Goal: Transaction & Acquisition: Purchase product/service

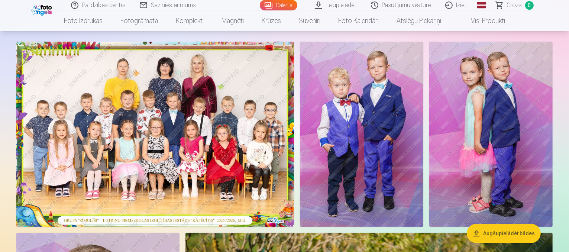
scroll to position [61, 0]
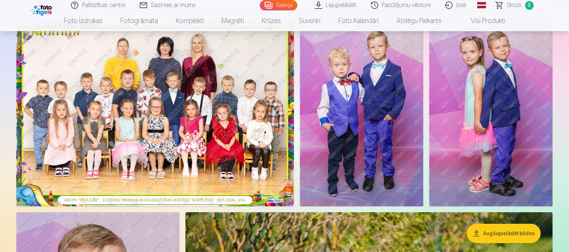
click at [276, 117] on img at bounding box center [155, 113] width 278 height 185
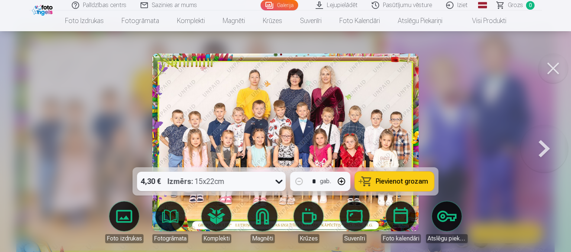
click at [390, 183] on span "Pievienot grozam" at bounding box center [402, 181] width 52 height 7
click at [548, 150] on button at bounding box center [544, 142] width 48 height 35
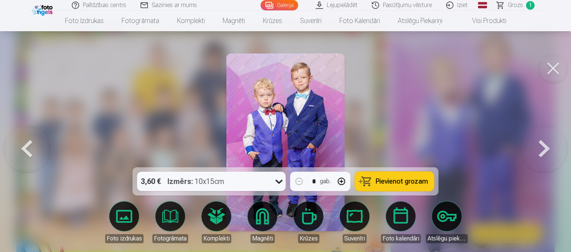
click at [410, 181] on span "Pievienot grozam" at bounding box center [402, 181] width 52 height 7
click at [551, 151] on button at bounding box center [544, 142] width 48 height 35
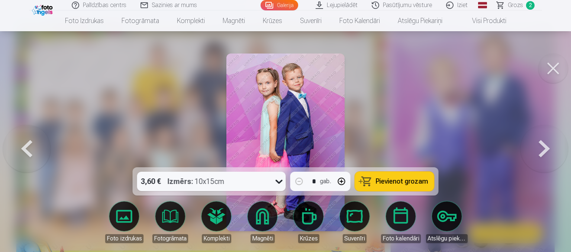
click at [418, 184] on span "Pievienot grozam" at bounding box center [402, 181] width 52 height 7
click at [540, 145] on button at bounding box center [544, 142] width 48 height 35
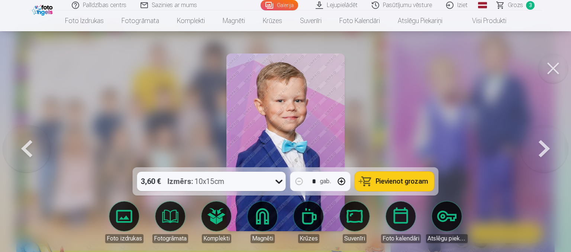
click at [540, 145] on button at bounding box center [544, 142] width 48 height 35
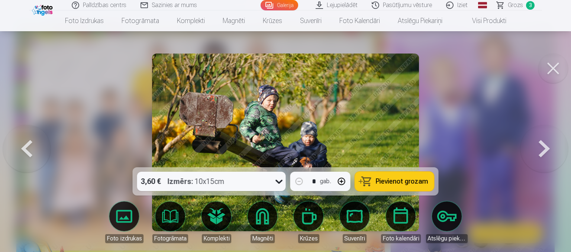
click at [33, 153] on button at bounding box center [27, 142] width 48 height 35
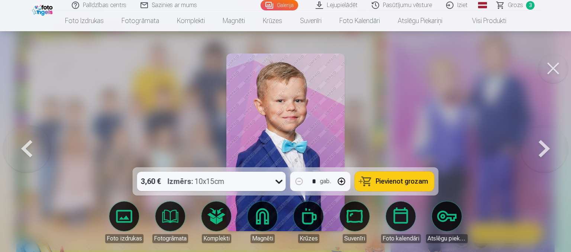
click at [398, 180] on span "Pievienot grozam" at bounding box center [402, 181] width 52 height 7
click at [543, 146] on button at bounding box center [544, 142] width 48 height 35
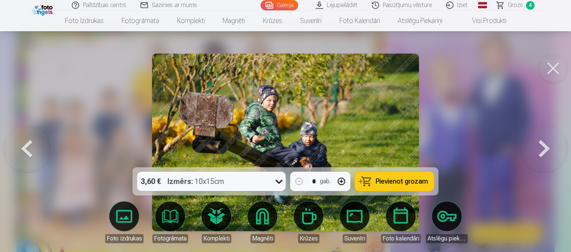
click at [543, 146] on button at bounding box center [544, 142] width 48 height 35
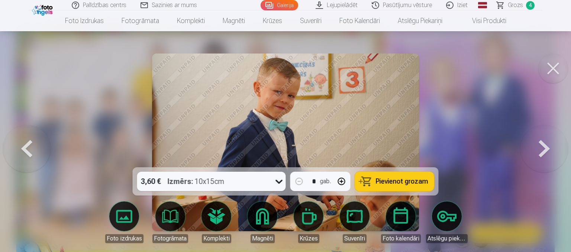
click at [543, 146] on button at bounding box center [544, 142] width 48 height 35
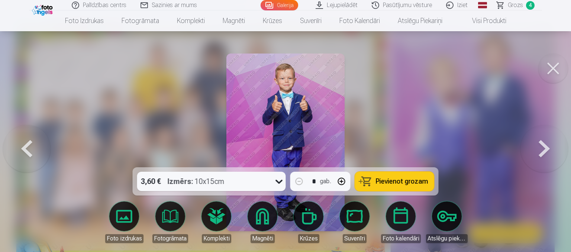
click at [389, 180] on span "Pievienot grozam" at bounding box center [402, 181] width 52 height 7
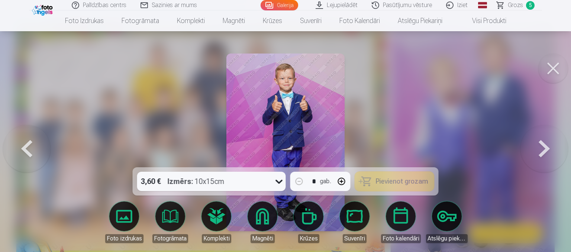
click at [541, 152] on button at bounding box center [544, 142] width 48 height 35
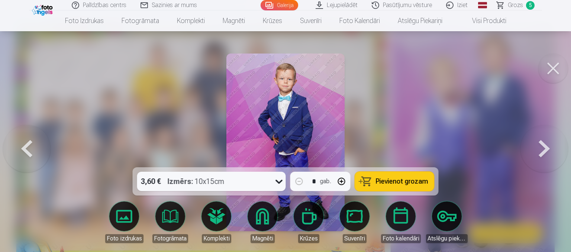
click at [401, 179] on span "Pievienot grozam" at bounding box center [402, 181] width 52 height 7
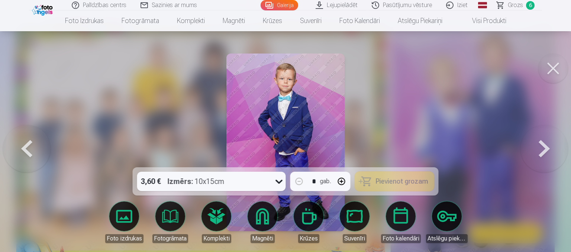
click at [539, 152] on button at bounding box center [544, 142] width 48 height 35
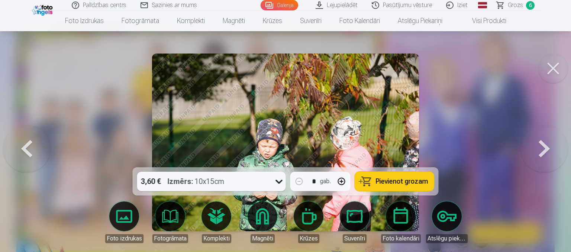
click at [539, 152] on button at bounding box center [544, 142] width 48 height 35
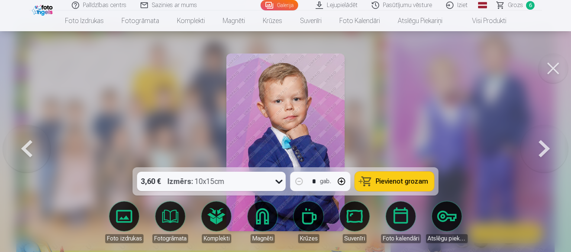
click at [539, 152] on button at bounding box center [544, 142] width 48 height 35
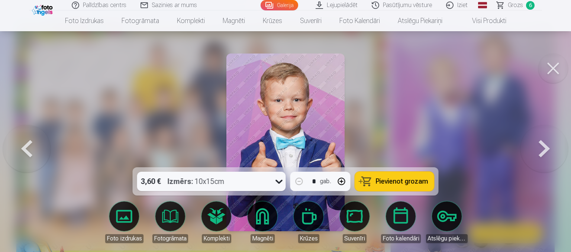
click at [409, 178] on span "Pievienot grozam" at bounding box center [402, 181] width 52 height 7
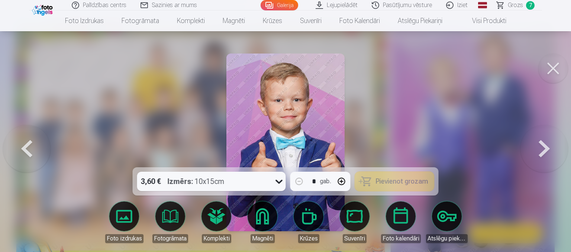
click at [548, 146] on button at bounding box center [544, 142] width 48 height 35
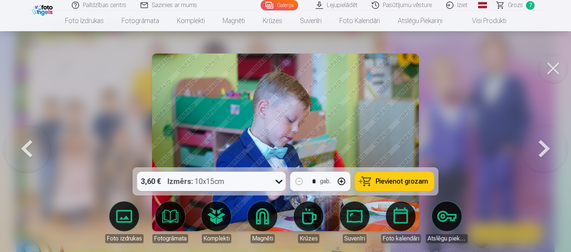
click at [548, 146] on button at bounding box center [544, 142] width 48 height 35
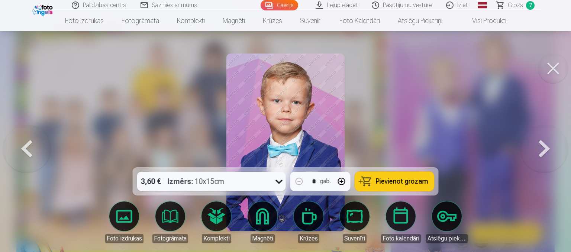
click at [404, 186] on button "Pievienot grozam" at bounding box center [394, 181] width 79 height 19
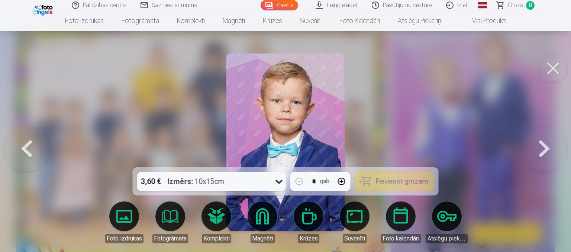
click at [543, 152] on button at bounding box center [544, 142] width 48 height 35
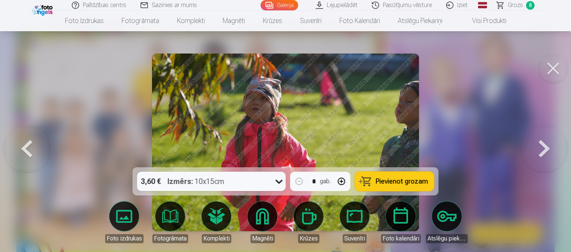
click at [543, 152] on button at bounding box center [544, 142] width 48 height 35
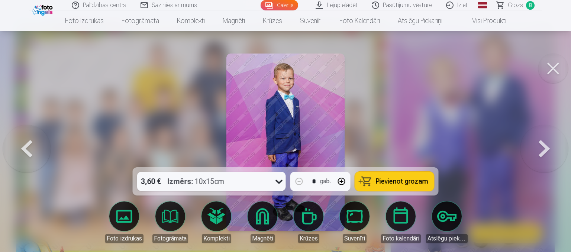
click at [543, 152] on button at bounding box center [544, 142] width 48 height 35
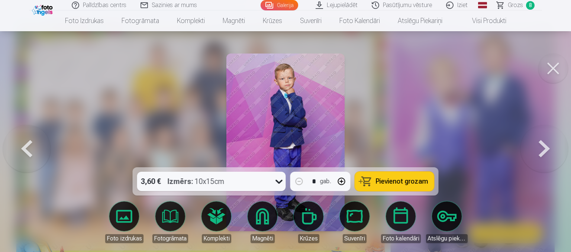
click at [543, 152] on button at bounding box center [544, 142] width 48 height 35
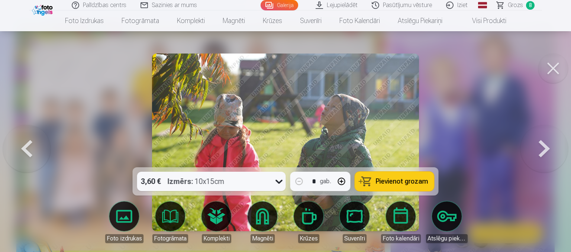
click at [543, 152] on button at bounding box center [544, 142] width 48 height 35
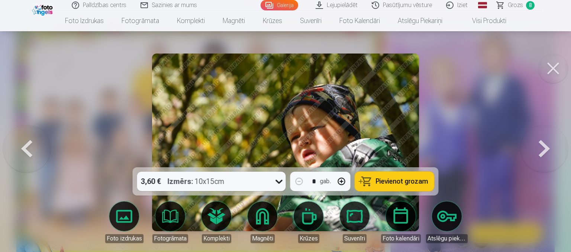
click at [543, 152] on button at bounding box center [544, 142] width 48 height 35
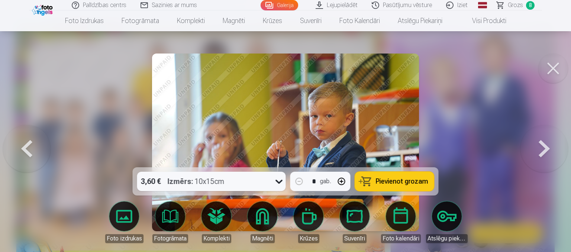
click at [543, 152] on button at bounding box center [544, 142] width 48 height 35
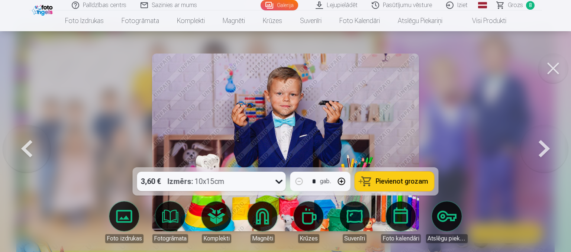
click at [543, 152] on button at bounding box center [544, 142] width 48 height 35
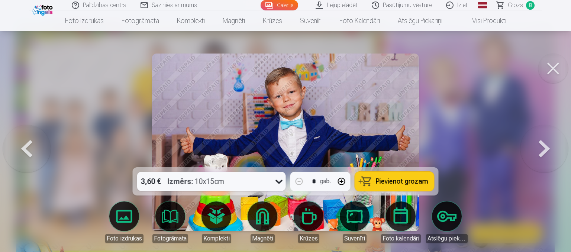
click at [418, 186] on button "Pievienot grozam" at bounding box center [394, 181] width 79 height 19
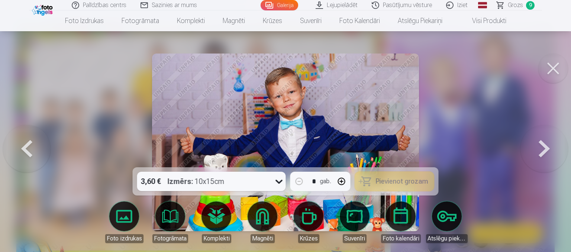
click at [547, 149] on button at bounding box center [544, 142] width 48 height 35
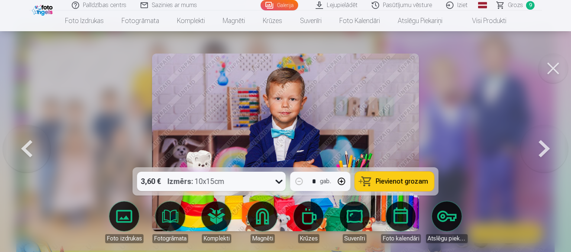
click at [414, 182] on span "Pievienot grozam" at bounding box center [402, 181] width 52 height 7
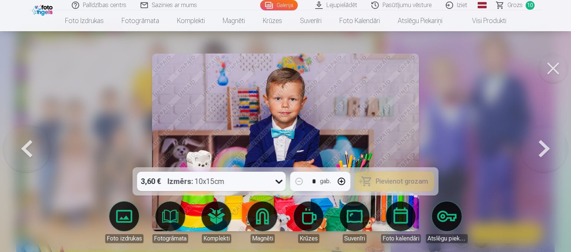
click at [537, 149] on button at bounding box center [544, 142] width 48 height 35
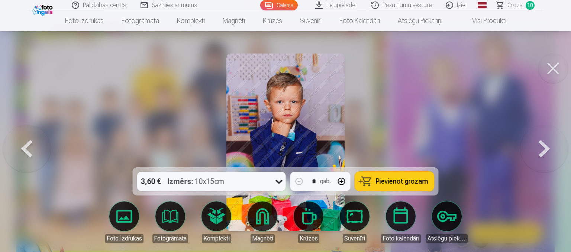
click at [537, 149] on button at bounding box center [544, 142] width 48 height 35
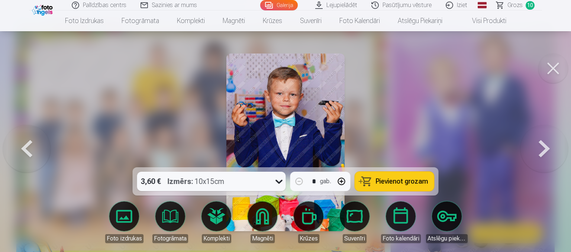
click at [537, 149] on button at bounding box center [544, 142] width 48 height 35
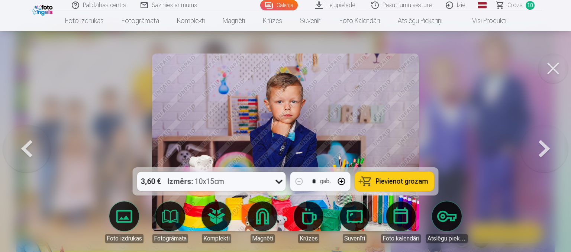
click at [537, 149] on button at bounding box center [544, 142] width 48 height 35
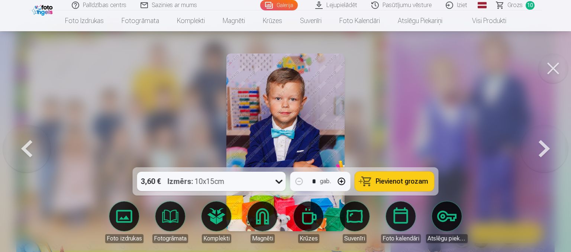
click at [537, 149] on button at bounding box center [544, 142] width 48 height 35
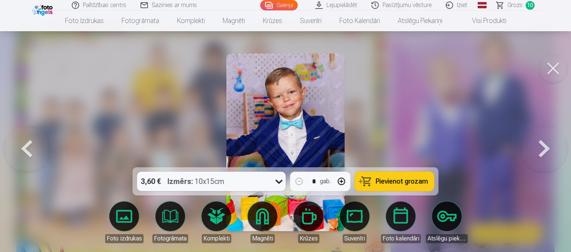
click at [537, 149] on button at bounding box center [544, 142] width 48 height 35
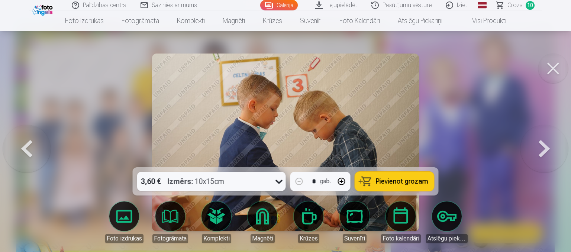
click at [537, 149] on button at bounding box center [544, 142] width 48 height 35
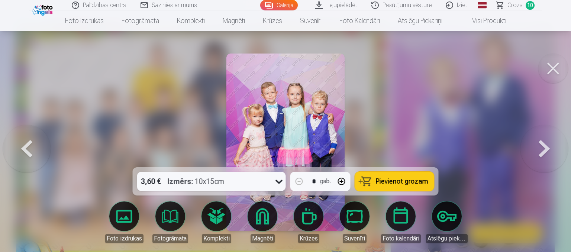
click at [412, 180] on span "Pievienot grozam" at bounding box center [402, 181] width 52 height 7
click at [538, 148] on button at bounding box center [544, 142] width 48 height 35
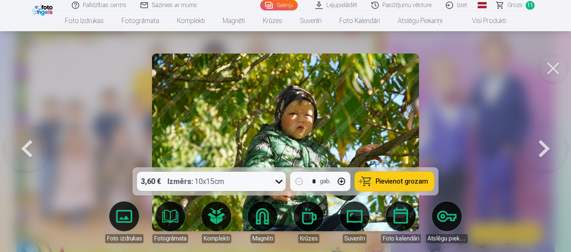
click at [538, 148] on button at bounding box center [544, 142] width 48 height 35
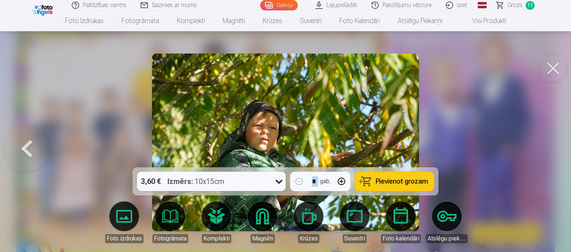
click at [538, 148] on div at bounding box center [285, 126] width 571 height 252
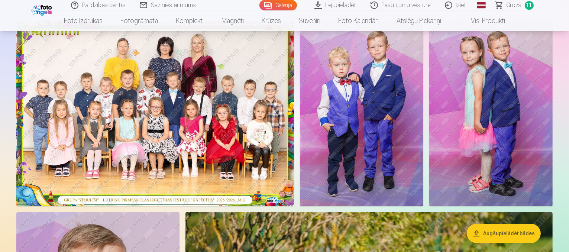
click at [294, 187] on img at bounding box center [155, 113] width 278 height 185
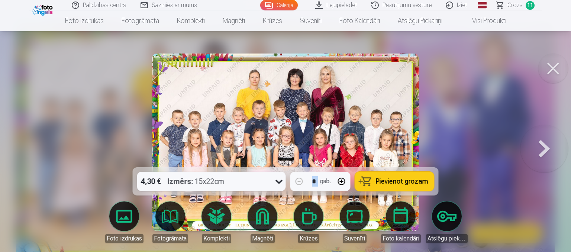
click at [546, 74] on button at bounding box center [553, 69] width 30 height 30
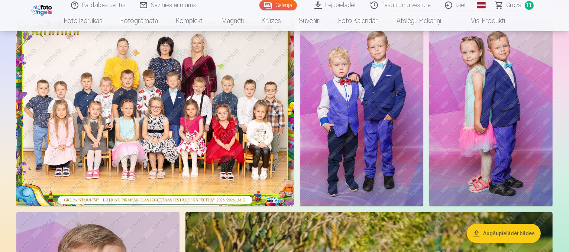
drag, startPoint x: 568, startPoint y: 10, endPoint x: 568, endPoint y: 23, distance: 12.6
click at [568, 23] on nav "Foto izdrukas Augstas kvalitātes fotoattēlu izdrukas 210 gsm papīrs, piesātināt…" at bounding box center [284, 20] width 569 height 21
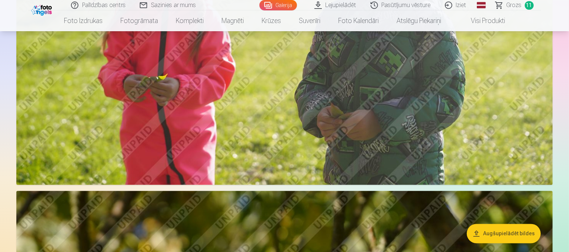
scroll to position [1247, 0]
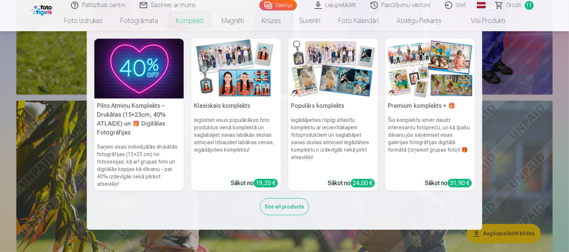
click at [122, 63] on img at bounding box center [139, 69] width 90 height 60
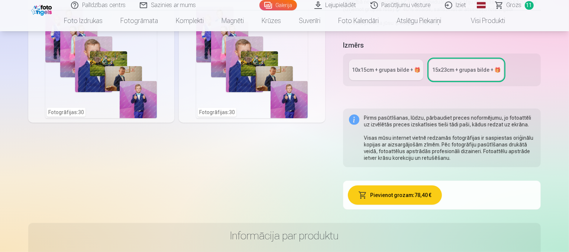
scroll to position [192, 0]
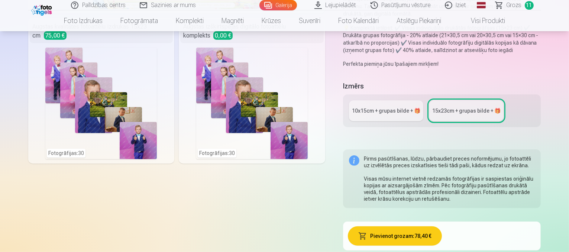
click at [409, 107] on div "10x15сm + grupas bilde + 🎁" at bounding box center [386, 110] width 68 height 7
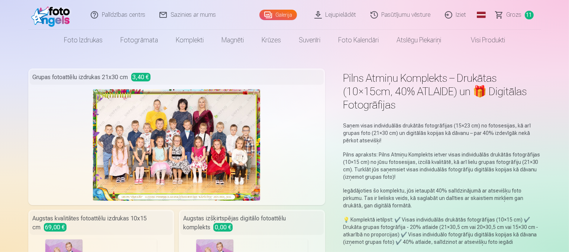
click at [520, 14] on span "Grozs" at bounding box center [513, 14] width 15 height 9
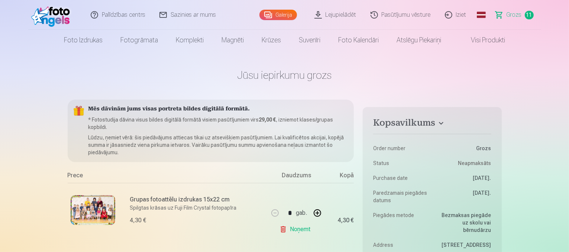
drag, startPoint x: 569, startPoint y: 10, endPoint x: 569, endPoint y: 14, distance: 4.1
click at [569, 14] on header "Palīdzības centrs Sazinies ar mums Galerija Lejupielādēt Pasūtījumu vēsture Izi…" at bounding box center [284, 25] width 569 height 51
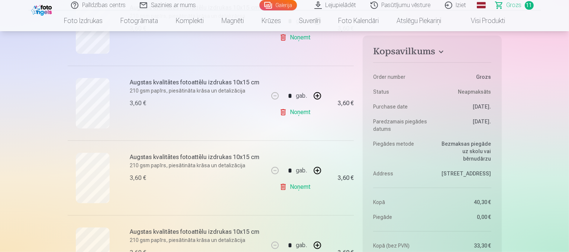
scroll to position [425, 0]
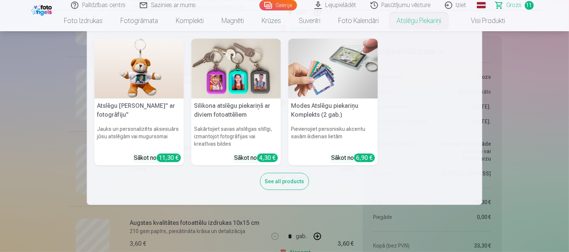
click at [537, 130] on nav "Atslēgu piekariņš Lācītis" ar fotogrāfiju" Jauks un personalizēts aksesuārs jūs…" at bounding box center [284, 118] width 569 height 174
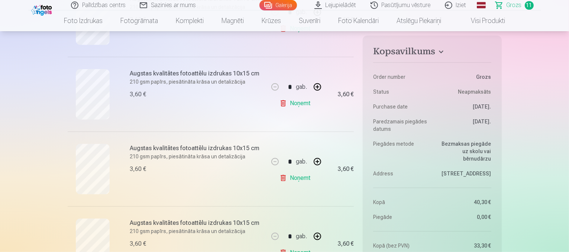
click at [298, 103] on link "Noņemt" at bounding box center [296, 103] width 34 height 15
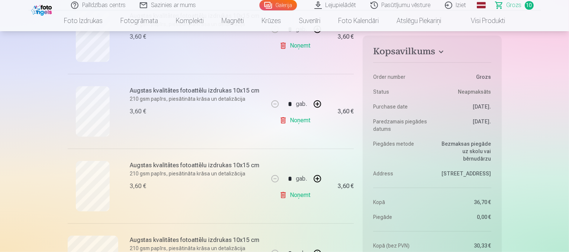
scroll to position [518, 0]
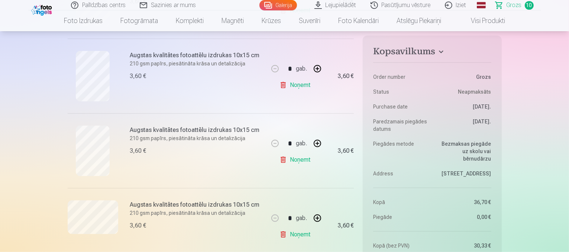
click at [305, 159] on link "Noņemt" at bounding box center [296, 159] width 34 height 15
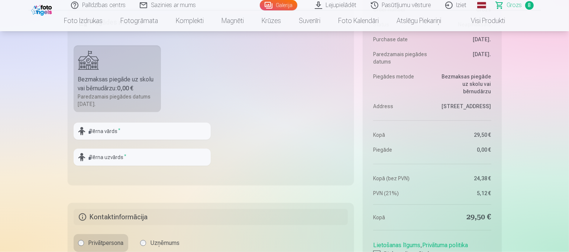
scroll to position [785, 0]
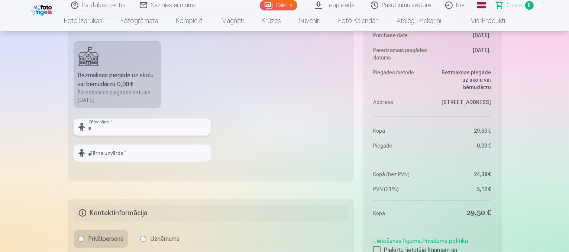
click at [177, 125] on input "text" at bounding box center [142, 127] width 137 height 17
type input "********"
click at [158, 153] on input "text" at bounding box center [142, 153] width 137 height 17
type input "*******"
drag, startPoint x: 569, startPoint y: 60, endPoint x: 569, endPoint y: 66, distance: 5.6
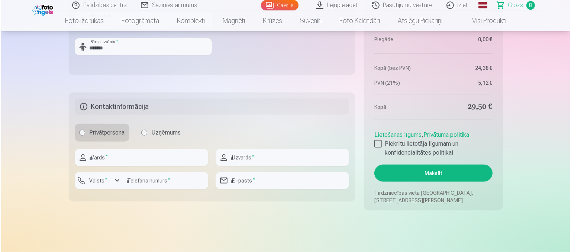
scroll to position [929, 0]
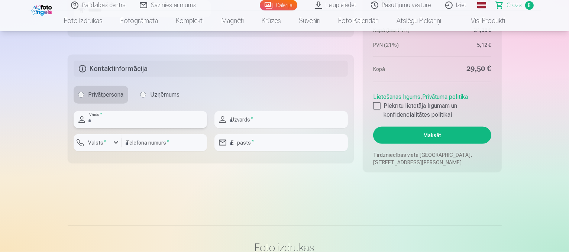
click at [131, 119] on input "text" at bounding box center [140, 119] width 133 height 17
type input "*****"
click at [240, 121] on input "*****" at bounding box center [280, 119] width 133 height 17
type input "*"
type input "**********"
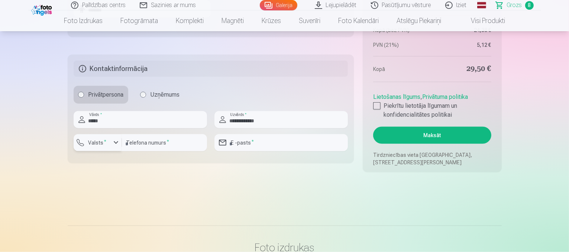
click at [103, 146] on div "button" at bounding box center [99, 143] width 22 height 7
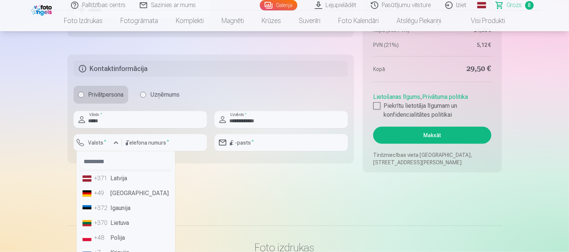
click at [115, 174] on li "+371 Latvija" at bounding box center [126, 178] width 93 height 15
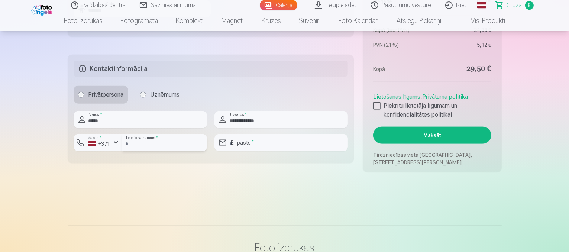
click at [143, 137] on input "number" at bounding box center [164, 142] width 85 height 17
type input "********"
click at [246, 149] on input "email" at bounding box center [280, 142] width 133 height 17
type input "**********"
click at [378, 104] on div at bounding box center [376, 105] width 7 height 7
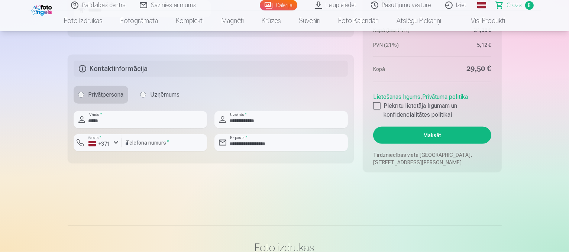
click at [414, 133] on button "Maksāt" at bounding box center [432, 135] width 118 height 17
